Goal: Task Accomplishment & Management: Manage account settings

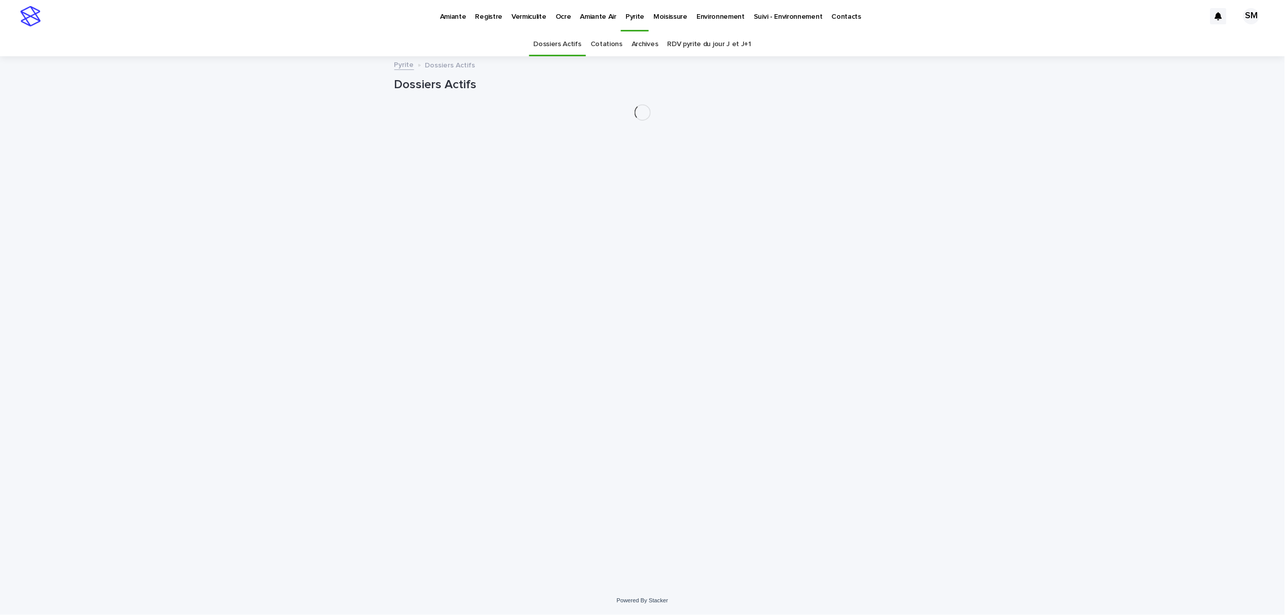
click at [710, 18] on p "Environnement" at bounding box center [720, 10] width 48 height 21
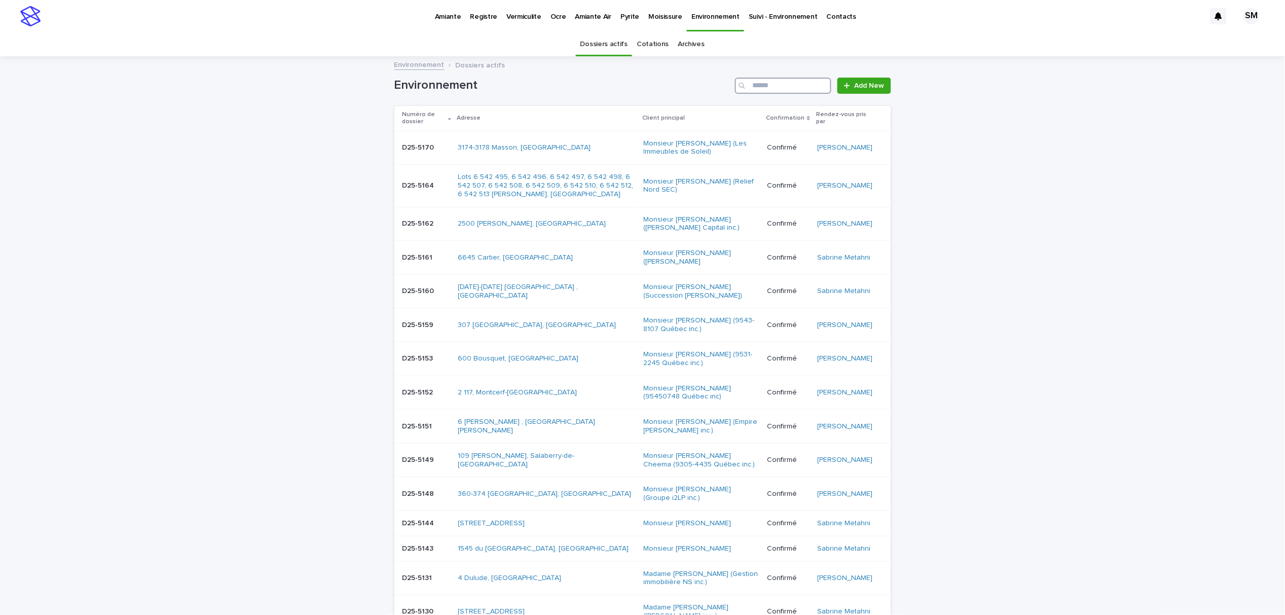
click at [785, 89] on input "Search" at bounding box center [783, 86] width 96 height 16
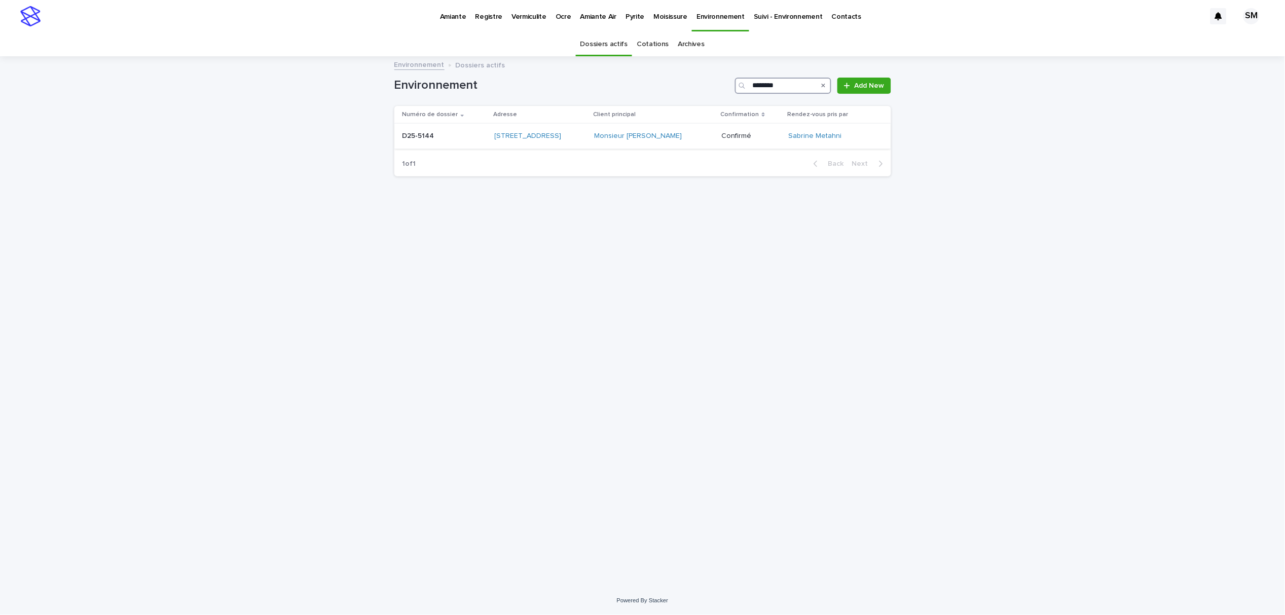
type input "********"
click at [409, 142] on div "D25-5144 D25-5144" at bounding box center [444, 136] width 84 height 17
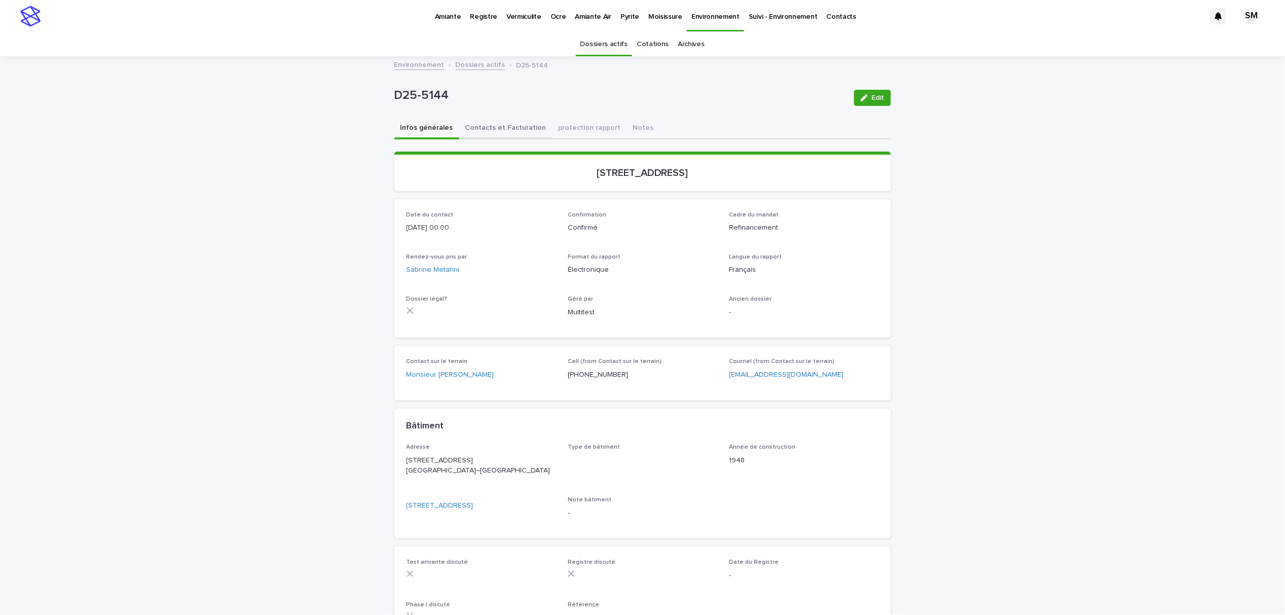
click at [467, 133] on button "Contacts et Facturation" at bounding box center [505, 128] width 93 height 21
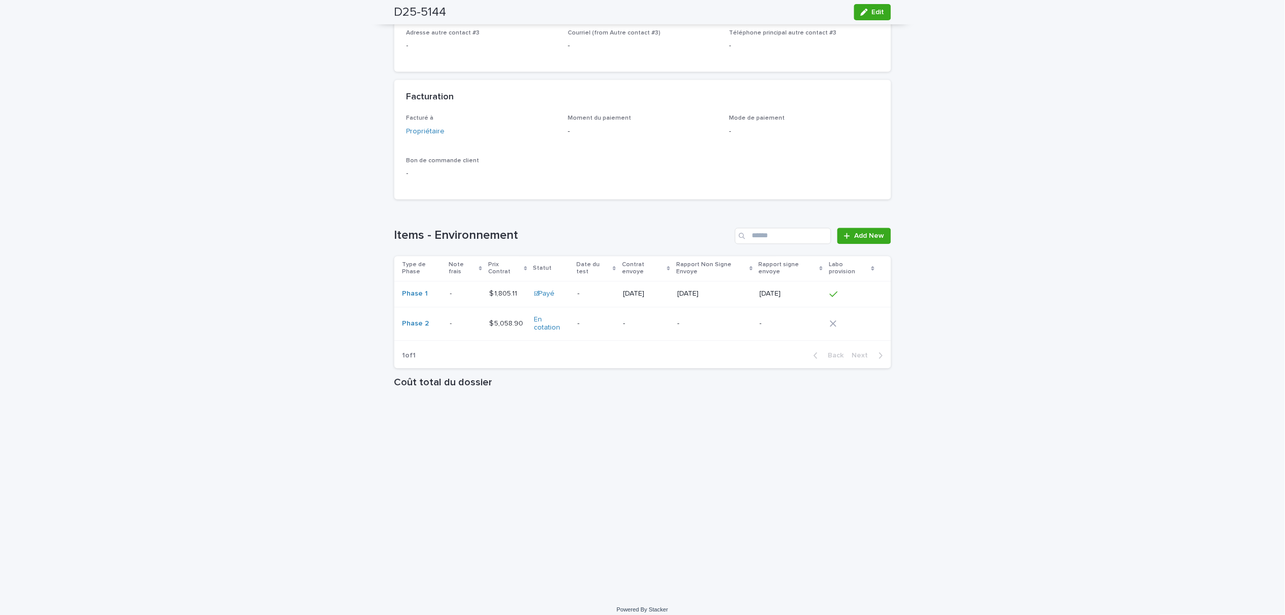
scroll to position [702, 0]
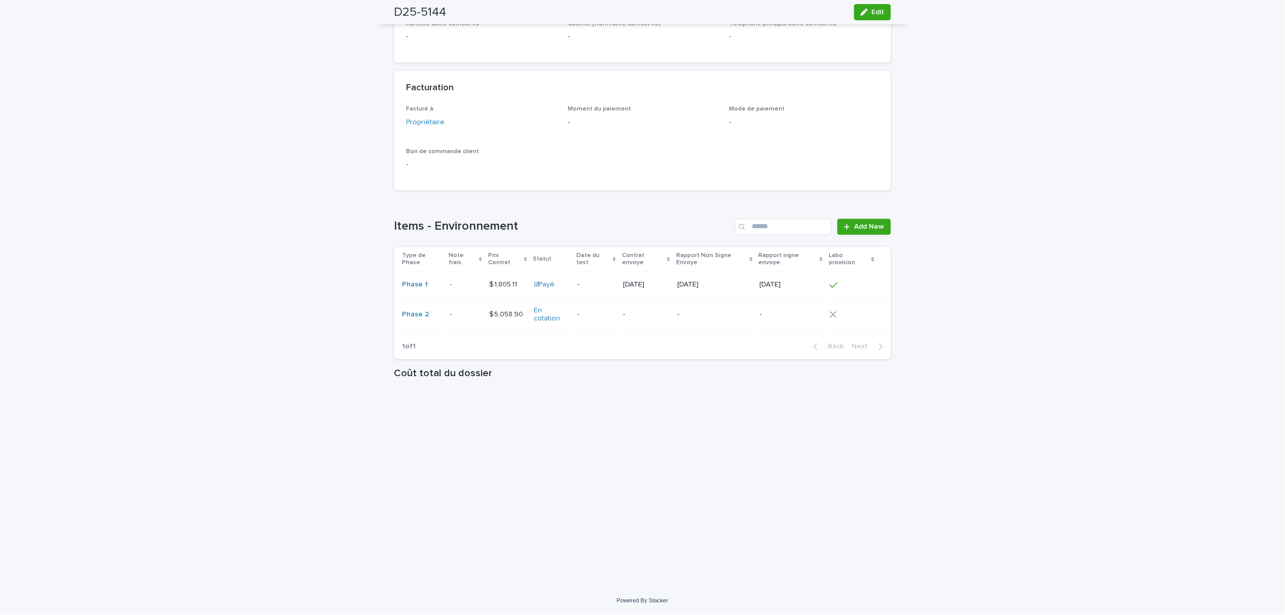
click at [446, 322] on td "- -" at bounding box center [465, 315] width 39 height 34
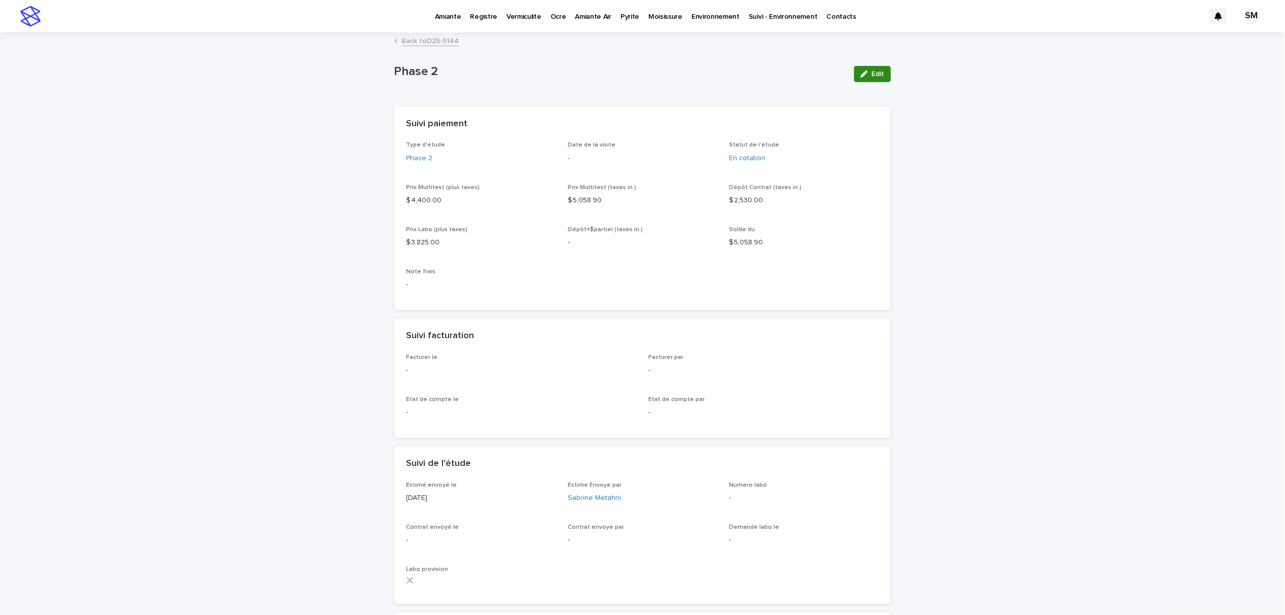
click at [873, 70] on span "Edit" at bounding box center [878, 73] width 13 height 7
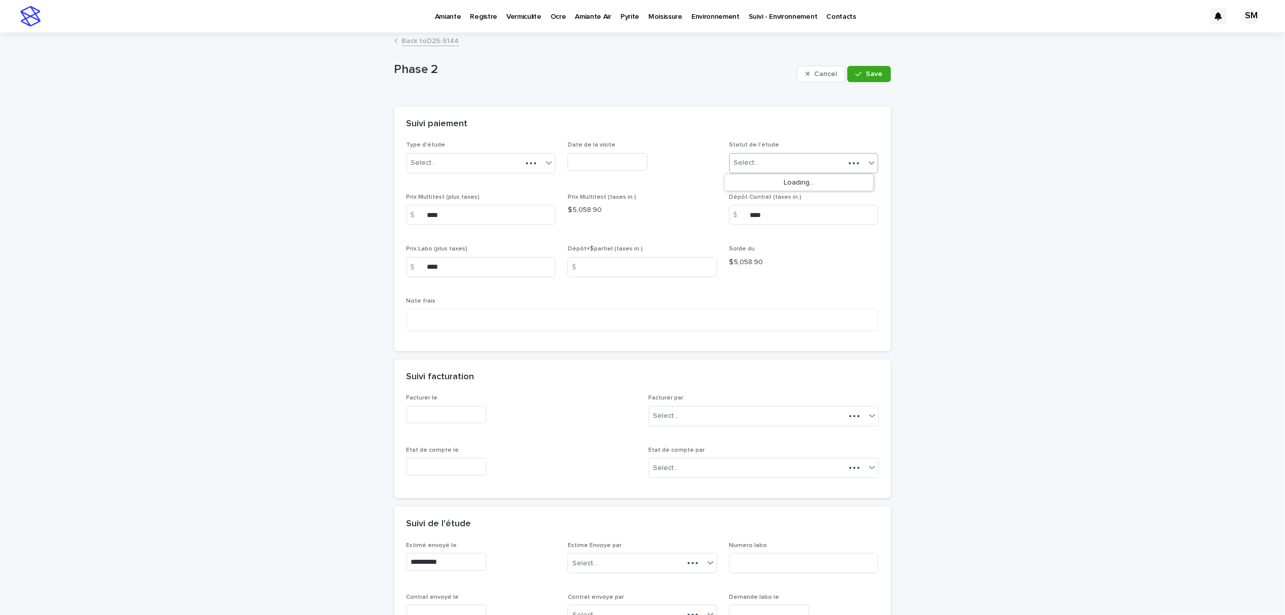
click at [867, 163] on icon at bounding box center [872, 163] width 10 height 10
click at [781, 274] on div "☒Annulé" at bounding box center [799, 272] width 149 height 18
click at [866, 75] on span "Save" at bounding box center [874, 73] width 17 height 7
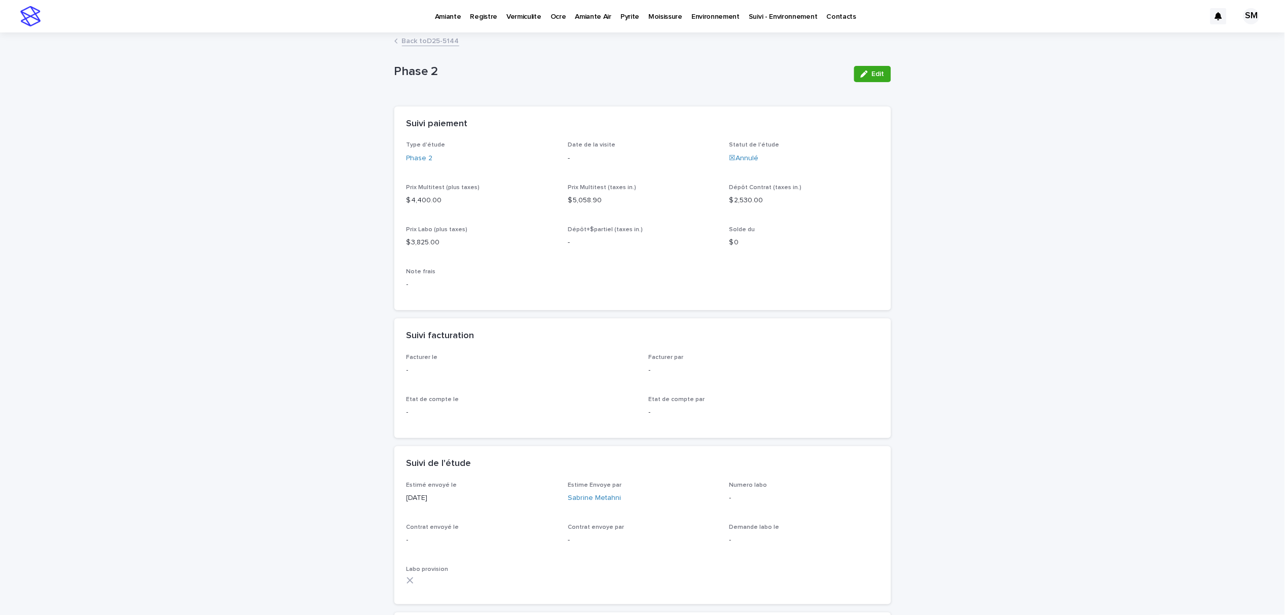
click at [413, 39] on link "Back to D25-5144" at bounding box center [430, 40] width 57 height 12
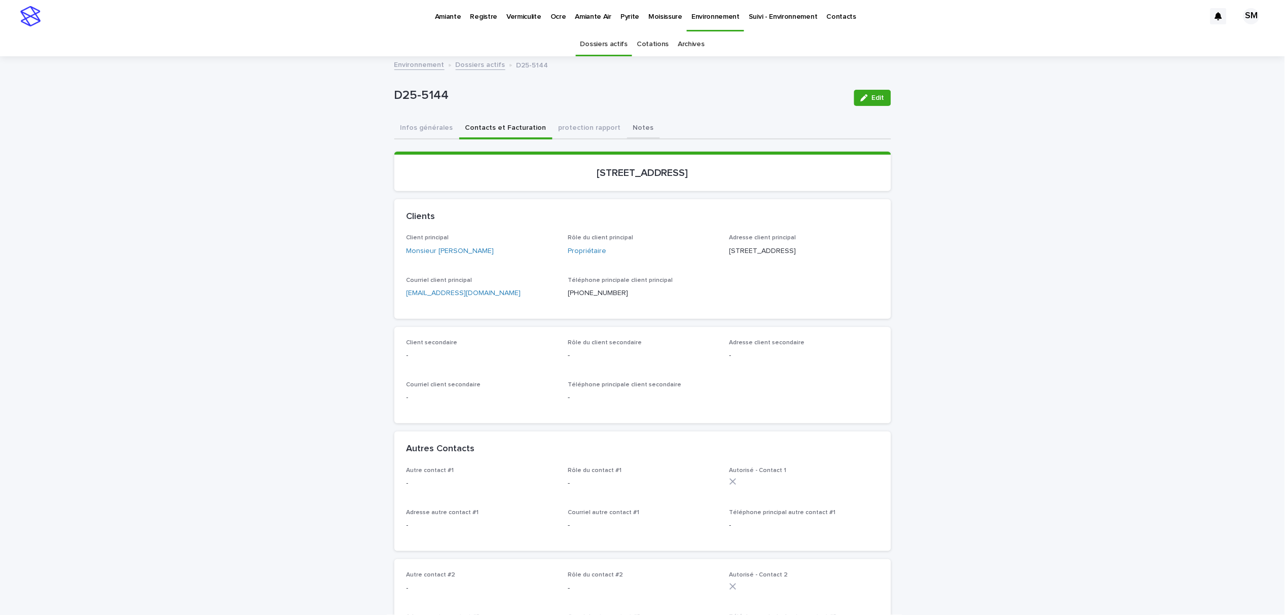
click at [627, 125] on button "Notes" at bounding box center [643, 128] width 33 height 21
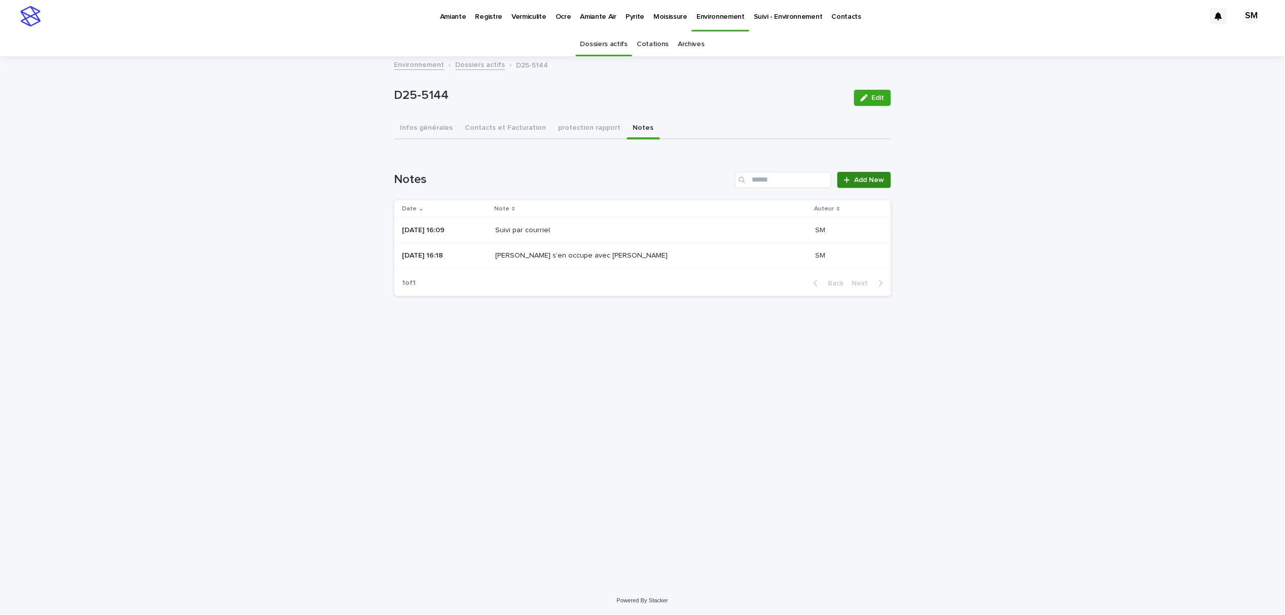
click at [862, 181] on span "Add New" at bounding box center [870, 179] width 30 height 7
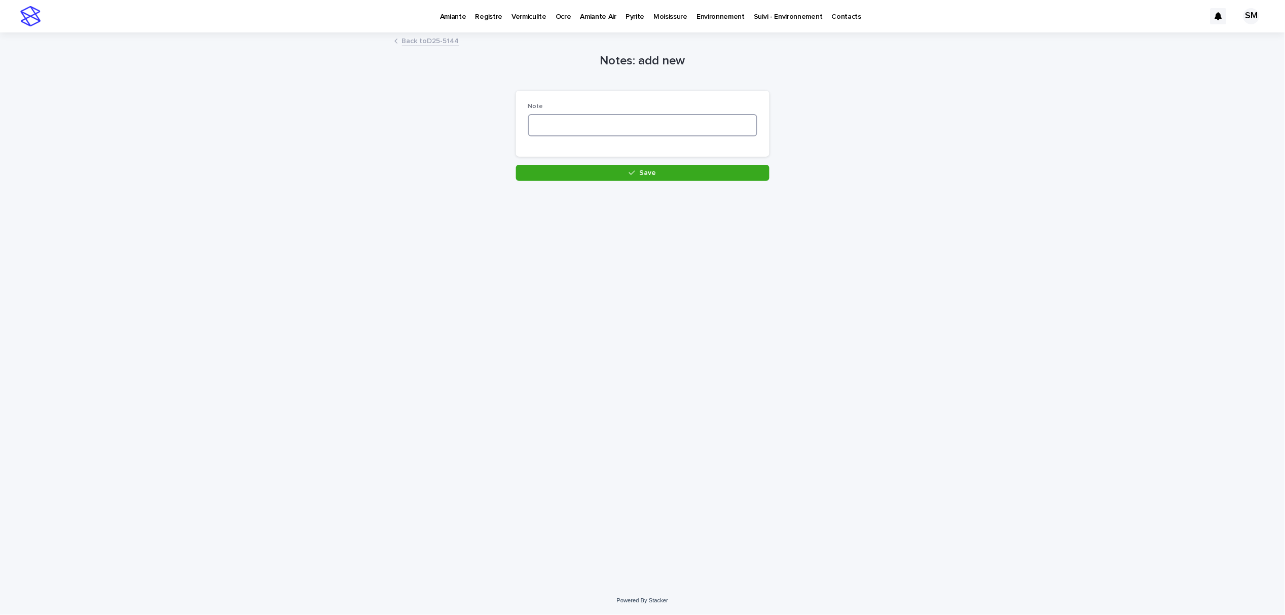
click at [565, 133] on textarea at bounding box center [642, 125] width 229 height 22
type textarea "**********"
click at [603, 173] on button "Save" at bounding box center [642, 173] width 253 height 16
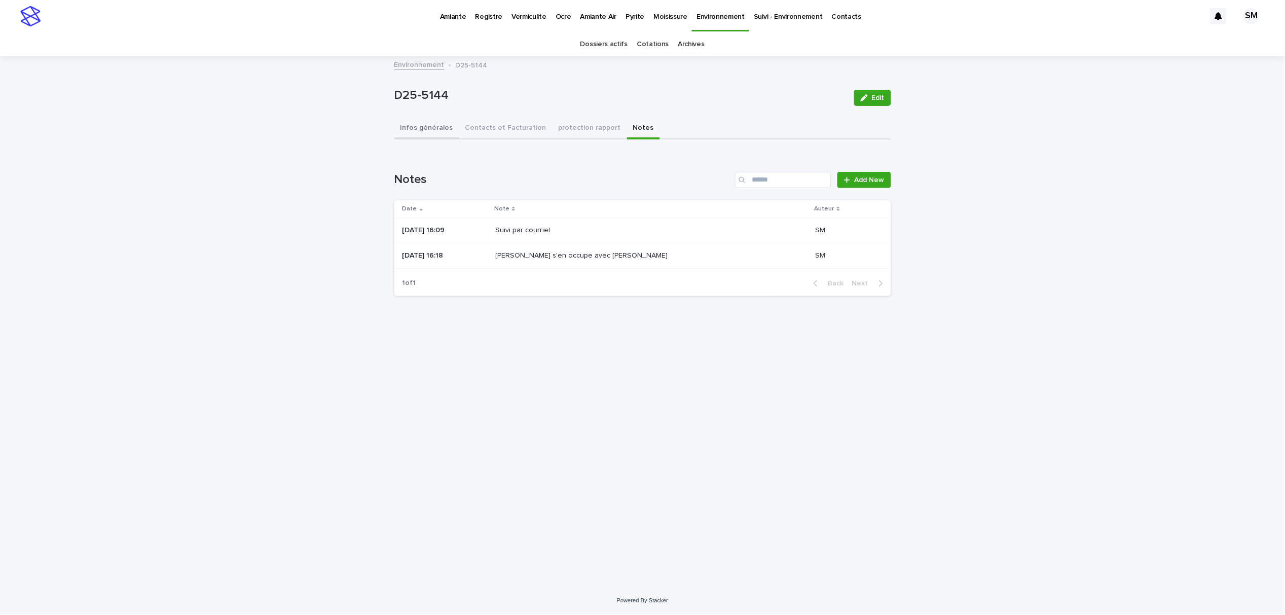
click at [419, 129] on button "Infos générales" at bounding box center [426, 128] width 65 height 21
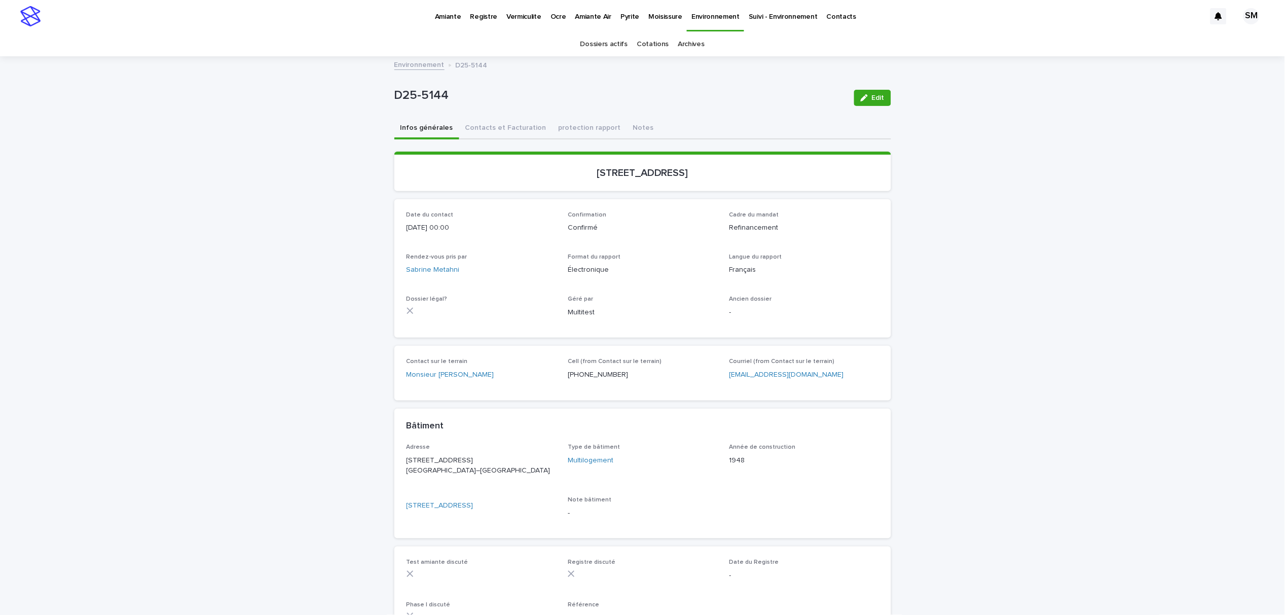
drag, startPoint x: 874, startPoint y: 95, endPoint x: 743, endPoint y: 172, distance: 151.8
click at [874, 95] on span "Edit" at bounding box center [878, 97] width 13 height 7
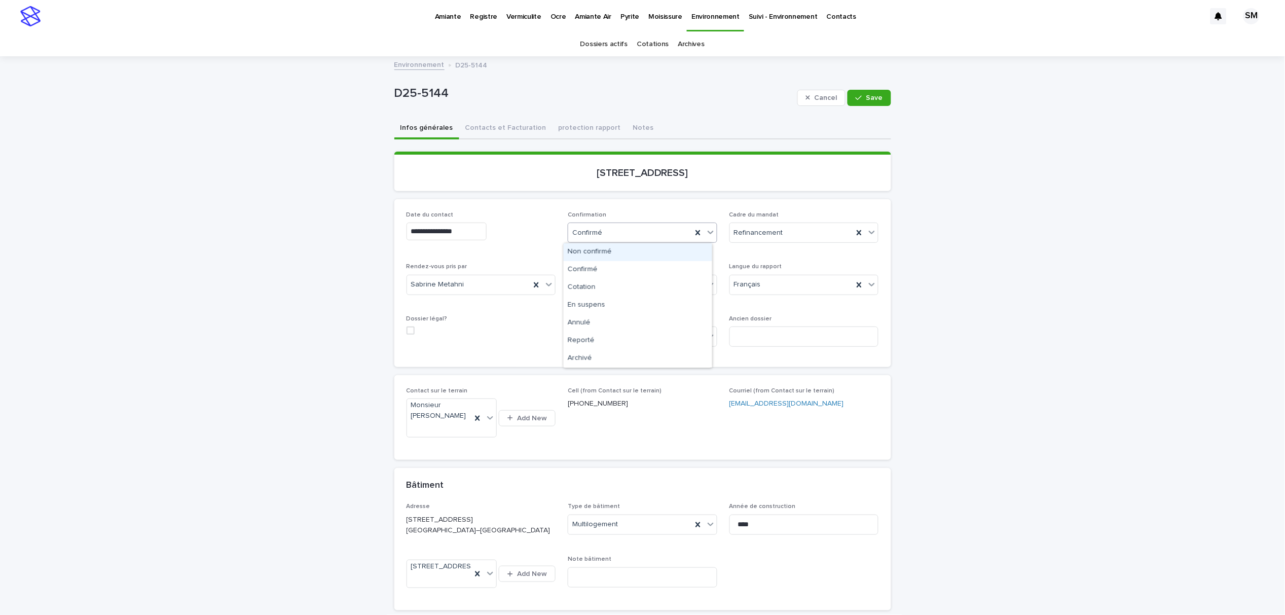
click at [706, 231] on icon at bounding box center [711, 232] width 10 height 10
click at [599, 360] on div "Archivé" at bounding box center [638, 359] width 149 height 18
click at [866, 100] on span "Save" at bounding box center [874, 97] width 17 height 7
